Goal: Information Seeking & Learning: Learn about a topic

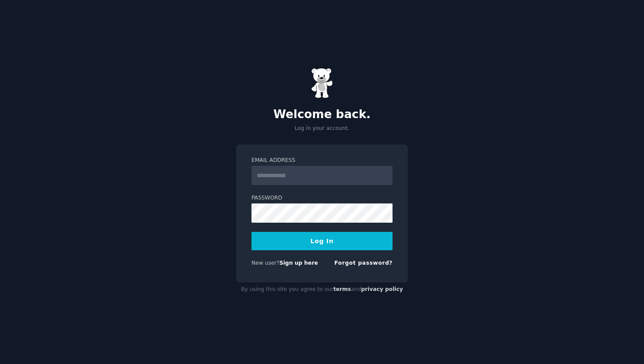
click at [322, 173] on input "Email Address" at bounding box center [321, 175] width 141 height 19
type input "**********"
click at [251, 232] on button "Log In" at bounding box center [321, 241] width 141 height 18
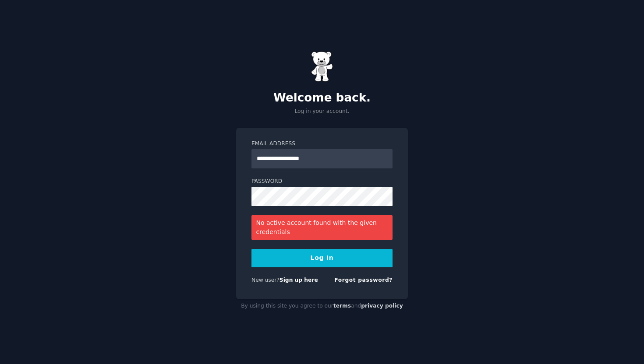
click at [327, 257] on button "Log In" at bounding box center [321, 258] width 141 height 18
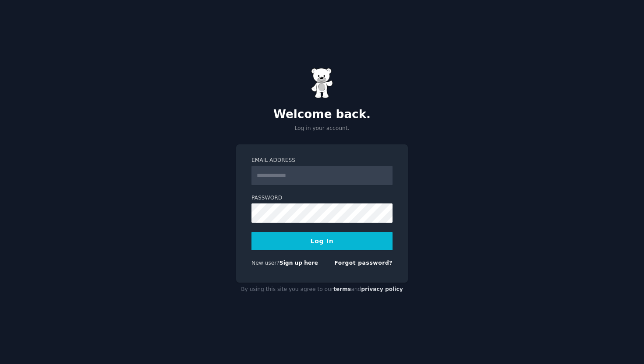
click at [299, 177] on input "Email Address" at bounding box center [321, 175] width 141 height 19
type input "**********"
click at [251, 232] on button "Log In" at bounding box center [321, 241] width 141 height 18
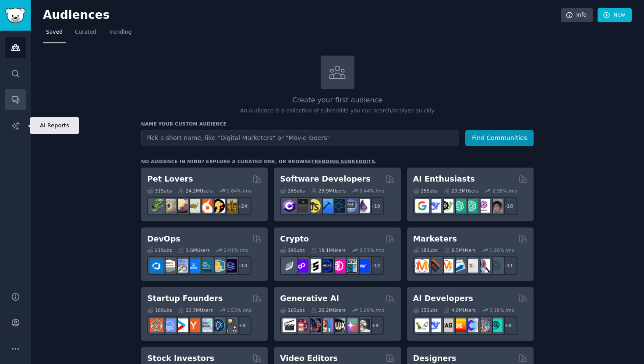
click at [18, 105] on link "Conversations" at bounding box center [15, 99] width 21 height 21
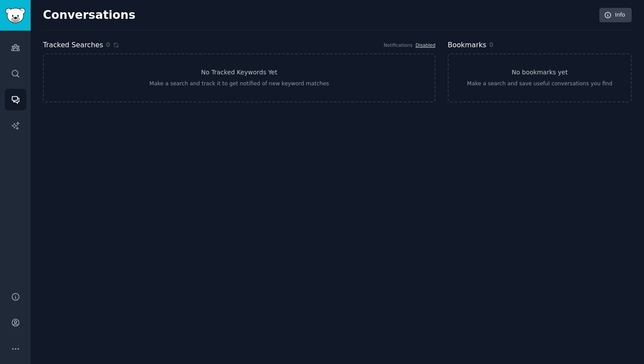
click at [29, 127] on div "Audiences Search Conversations AI Reports" at bounding box center [15, 156] width 31 height 251
click at [20, 123] on link "AI Reports" at bounding box center [15, 125] width 21 height 21
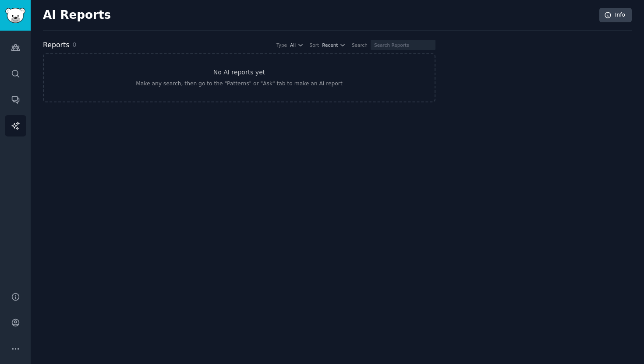
click at [3, 73] on div "Audiences Search Conversations AI Reports" at bounding box center [15, 156] width 31 height 251
click at [10, 73] on link "Search" at bounding box center [15, 73] width 21 height 21
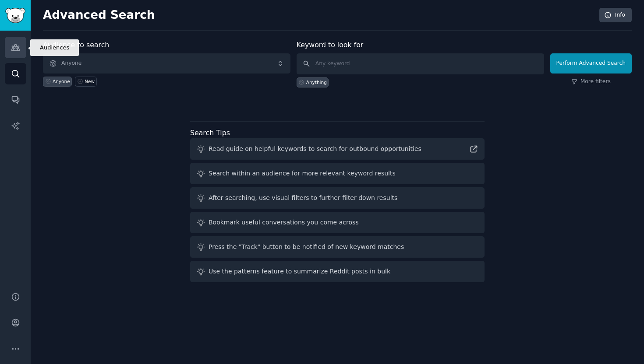
click at [16, 46] on icon "Sidebar" at bounding box center [15, 47] width 9 height 9
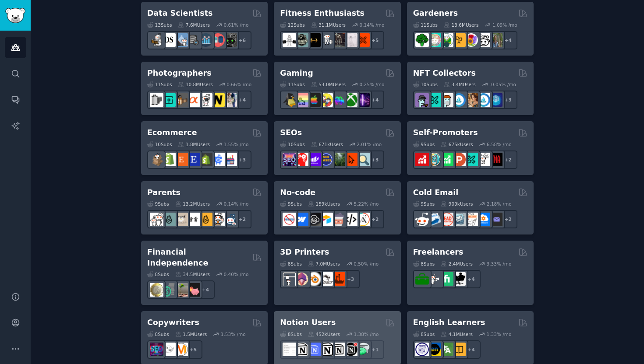
scroll to position [561, 0]
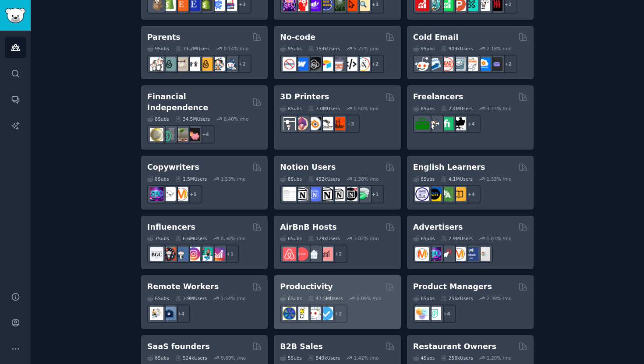
click at [330, 282] on div "Productivity Curated by GummySearch" at bounding box center [337, 287] width 114 height 11
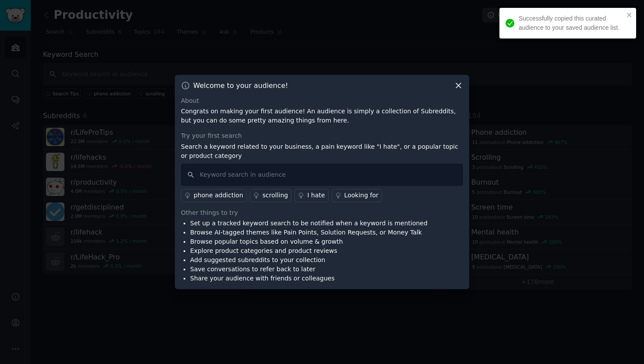
click at [456, 92] on div "Welcome to your audience! About Congrats on making your first audience! An audi…" at bounding box center [322, 182] width 294 height 215
click at [459, 85] on icon at bounding box center [458, 85] width 5 height 5
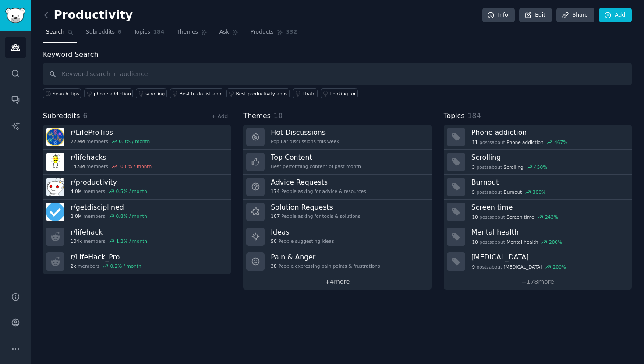
click at [322, 283] on link "+ 4 more" at bounding box center [337, 282] width 188 height 15
click at [24, 83] on link "Search" at bounding box center [15, 73] width 21 height 21
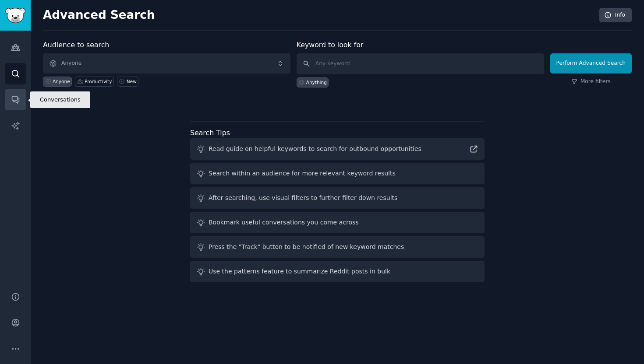
click at [25, 103] on link "Conversations" at bounding box center [15, 99] width 21 height 21
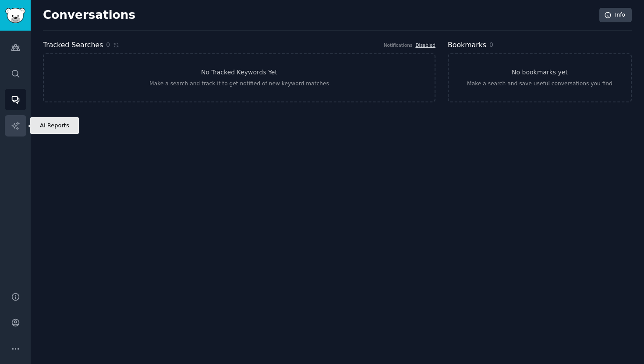
click at [18, 123] on icon "Sidebar" at bounding box center [15, 125] width 9 height 9
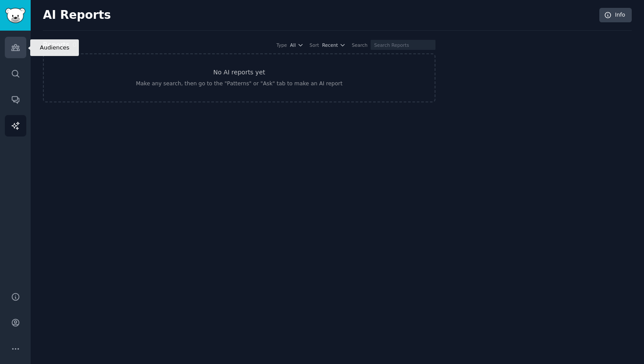
click at [9, 45] on link "Audiences" at bounding box center [15, 47] width 21 height 21
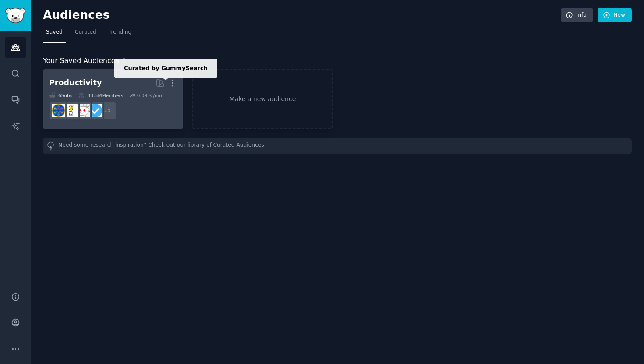
click at [147, 92] on div "Productivity Curated by GummySearch More 6 Sub s 43.5M Members 0.09 % /mo + 2" at bounding box center [113, 99] width 128 height 48
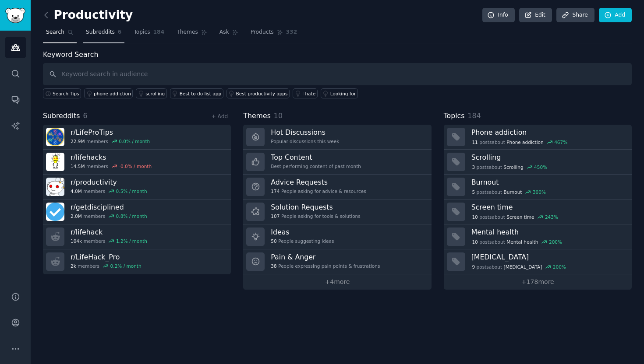
click at [102, 38] on link "Subreddits 6" at bounding box center [104, 34] width 42 height 18
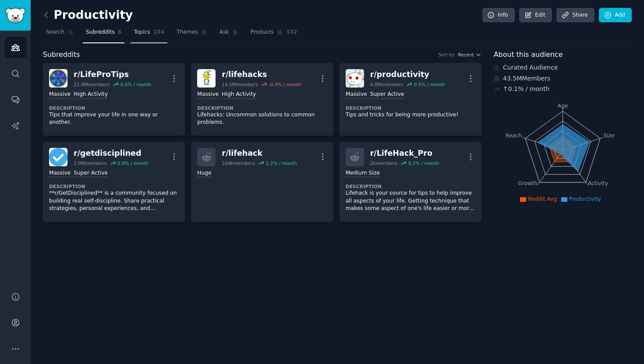
click at [157, 35] on span "184" at bounding box center [158, 32] width 11 height 8
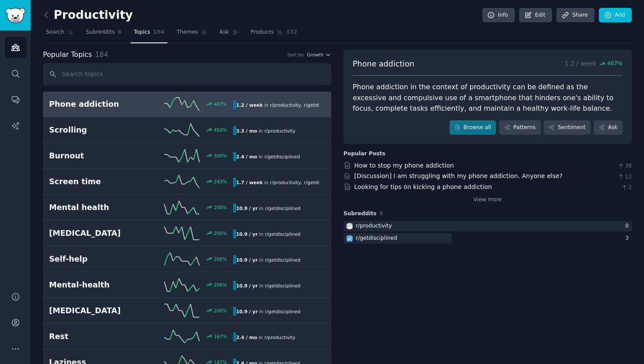
click at [209, 40] on nav "Search Subreddits 6 Topics 184 Themes Ask Products 332" at bounding box center [337, 34] width 589 height 18
click at [219, 35] on span "Ask" at bounding box center [224, 32] width 10 height 8
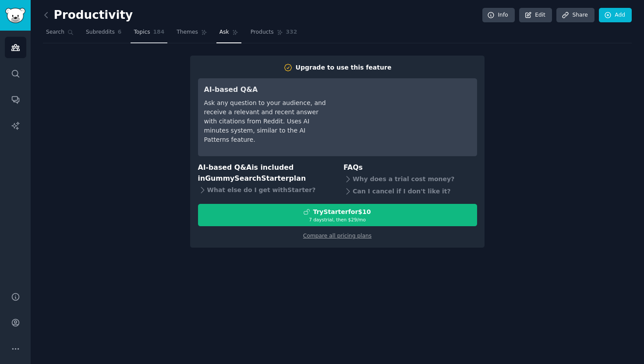
click at [133, 39] on link "Topics 184" at bounding box center [149, 34] width 37 height 18
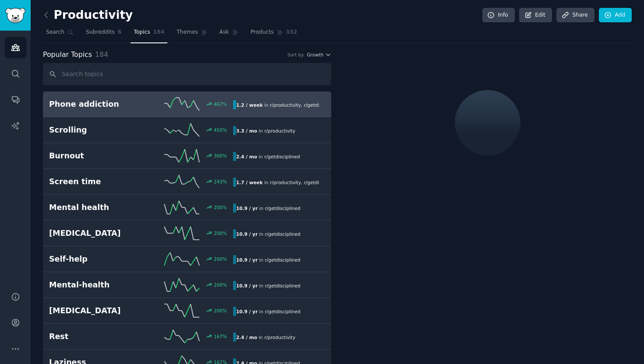
click at [139, 110] on div "Phone addiction 467 % 1.2 / week in r/ productivity , r/ getdisciplined" at bounding box center [187, 104] width 276 height 13
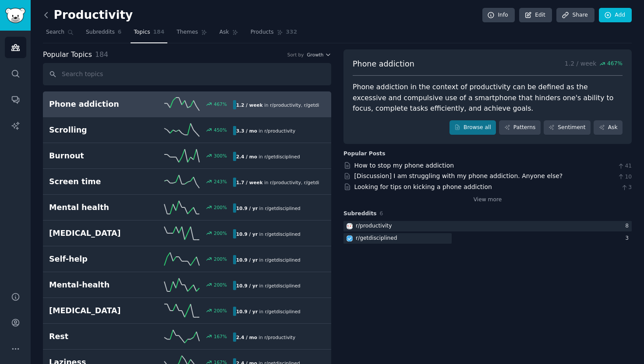
click at [45, 11] on icon at bounding box center [46, 15] width 9 height 9
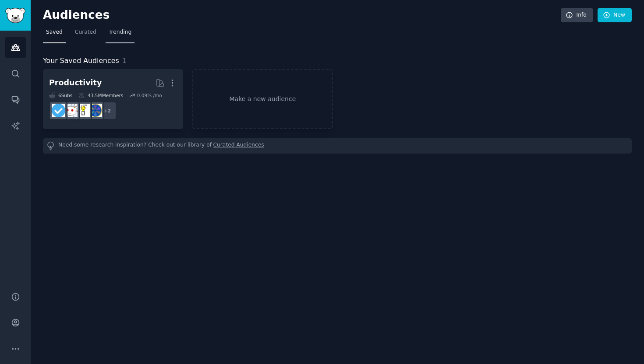
click at [120, 33] on span "Trending" at bounding box center [120, 32] width 23 height 8
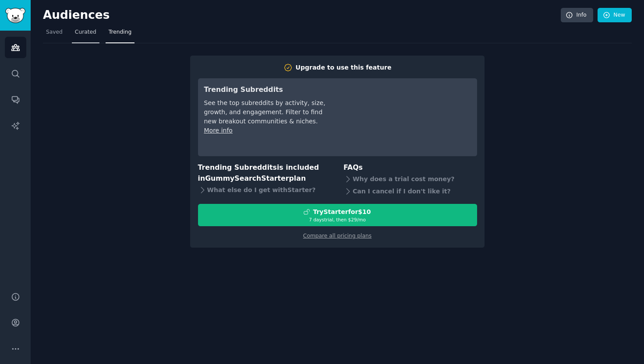
click at [83, 39] on link "Curated" at bounding box center [86, 34] width 28 height 18
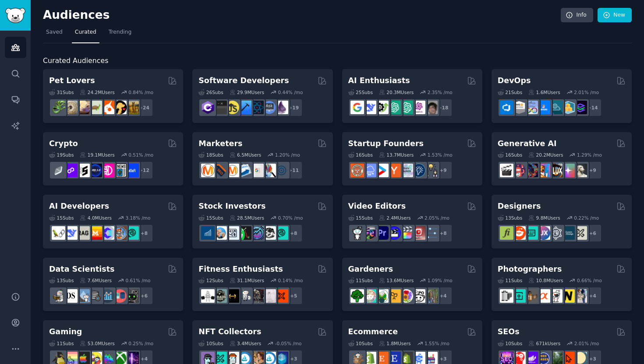
click at [26, 99] on div "Audiences Search Conversations AI Reports" at bounding box center [15, 156] width 31 height 251
click at [22, 101] on link "Conversations" at bounding box center [15, 99] width 21 height 21
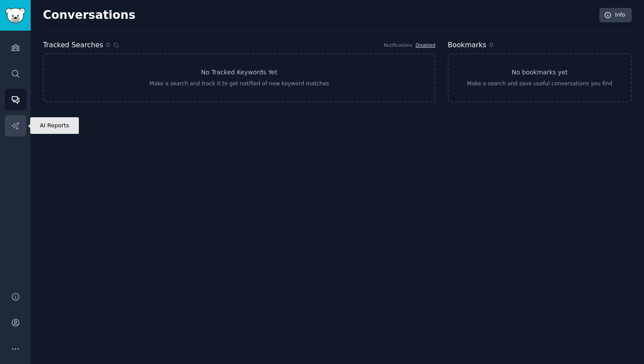
click at [18, 125] on icon "Sidebar" at bounding box center [15, 125] width 9 height 9
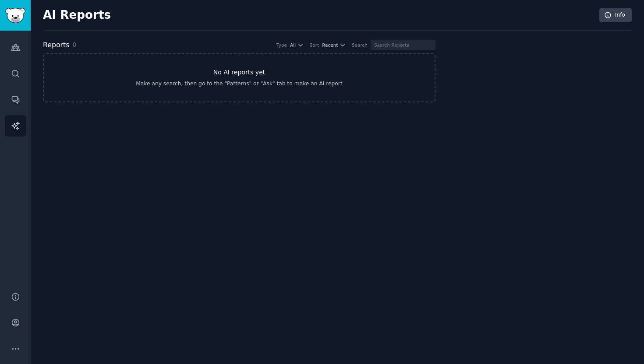
click at [226, 82] on div "Make any search, then go to the "Patterns" or "Ask" tab to make an AI report" at bounding box center [239, 84] width 206 height 8
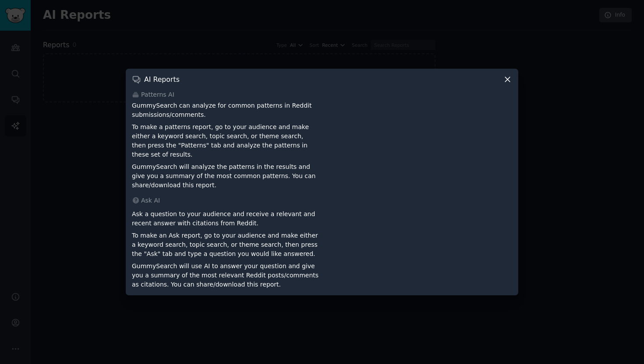
click at [506, 82] on icon at bounding box center [507, 79] width 5 height 5
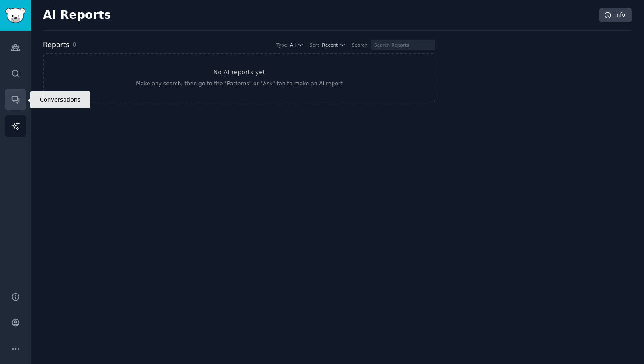
click at [14, 101] on icon "Sidebar" at bounding box center [15, 100] width 7 height 7
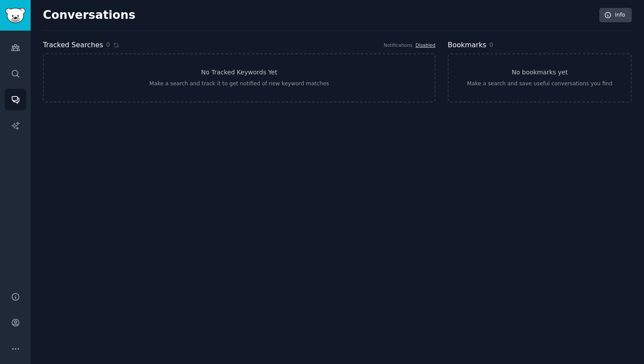
click at [118, 105] on div "Conversations Info Tracked Searches 0 Notifications Disabled No Tracked Keyword…" at bounding box center [337, 60] width 589 height 96
click at [132, 92] on link "No Tracked Keywords Yet Make a search and track it to get notified of new keywo…" at bounding box center [239, 77] width 392 height 49
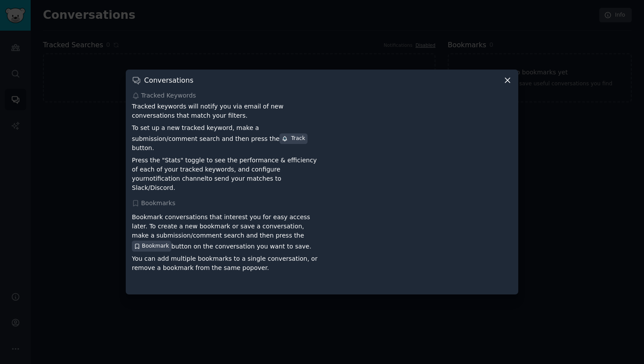
click at [101, 92] on div at bounding box center [322, 182] width 644 height 364
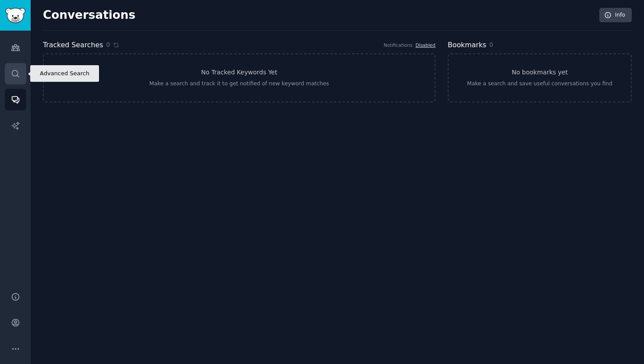
click at [11, 70] on icon "Sidebar" at bounding box center [15, 73] width 9 height 9
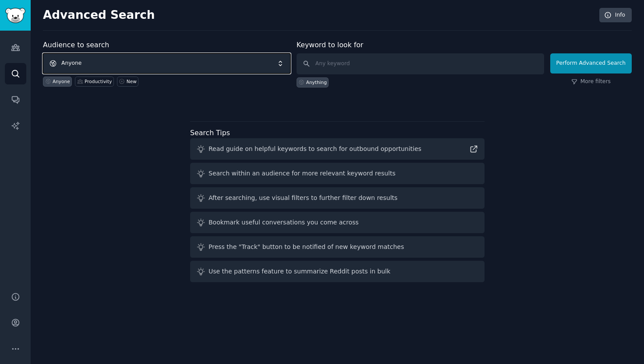
click at [244, 72] on span "Anyone" at bounding box center [166, 63] width 247 height 20
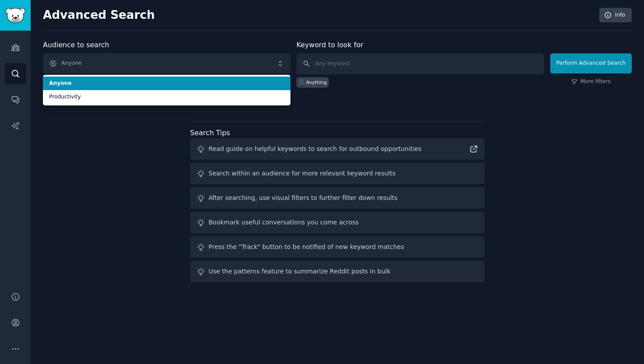
click at [232, 84] on span "Anyone" at bounding box center [166, 84] width 235 height 8
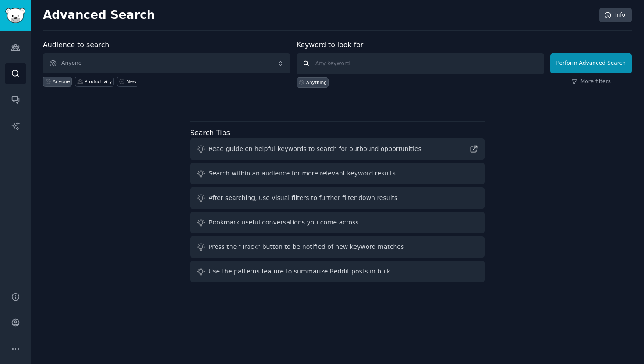
click at [357, 59] on input "text" at bounding box center [420, 63] width 247 height 21
click at [15, 50] on icon "Sidebar" at bounding box center [15, 48] width 8 height 6
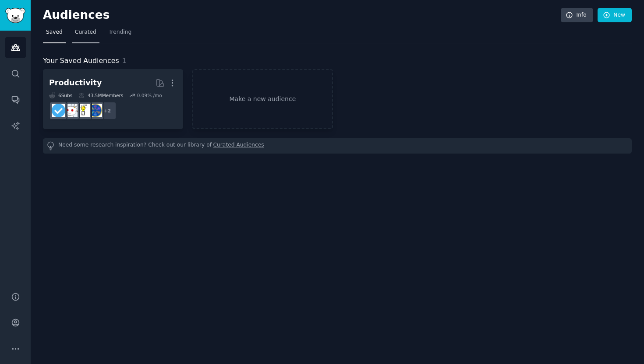
click at [82, 31] on span "Curated" at bounding box center [85, 32] width 21 height 8
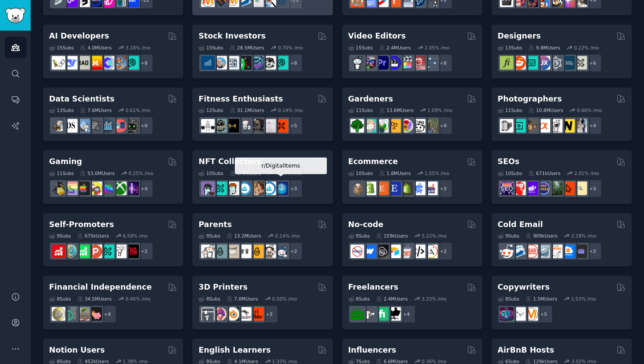
scroll to position [175, 0]
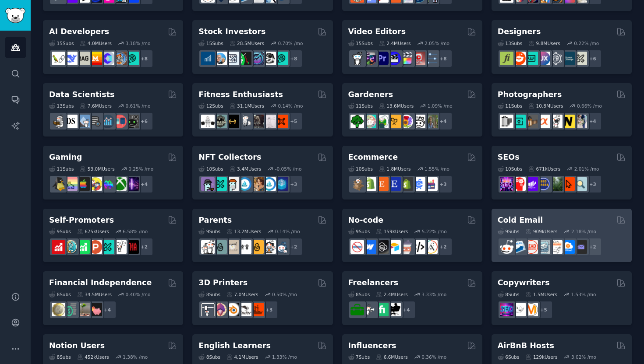
click at [522, 221] on h2 "Cold Email" at bounding box center [520, 220] width 45 height 11
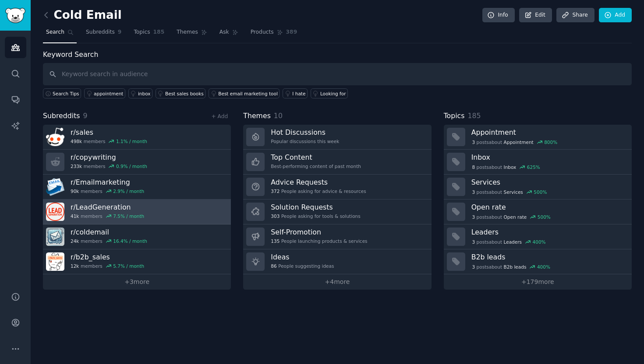
click at [109, 209] on h3 "r/ LeadGeneration" at bounding box center [108, 207] width 74 height 9
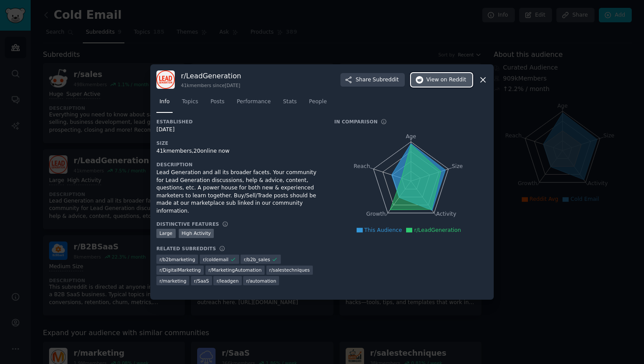
click at [438, 81] on span "View on Reddit" at bounding box center [446, 80] width 40 height 8
click at [481, 78] on icon at bounding box center [483, 80] width 5 height 5
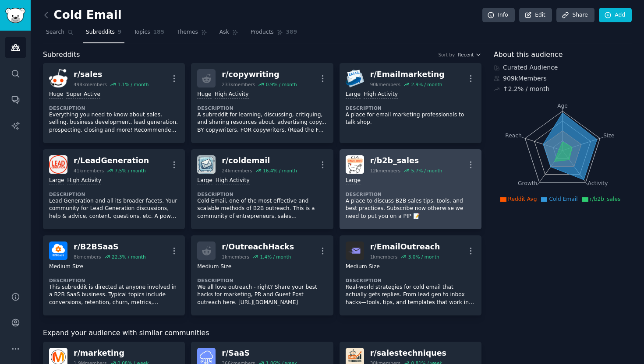
click at [393, 198] on p "A place to discuss B2B sales tips, tools, and best practices. Subscribe now oth…" at bounding box center [411, 209] width 130 height 23
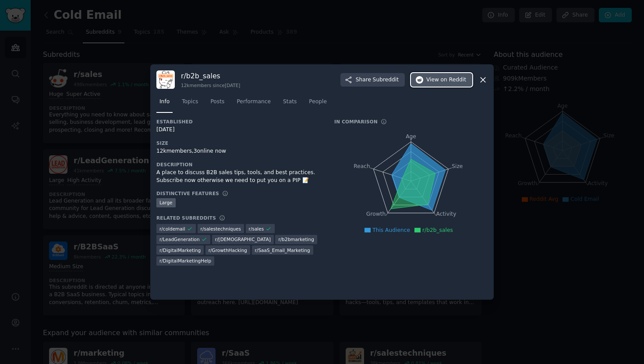
click at [444, 84] on button "View on Reddit" at bounding box center [441, 80] width 61 height 14
